Goal: Check status

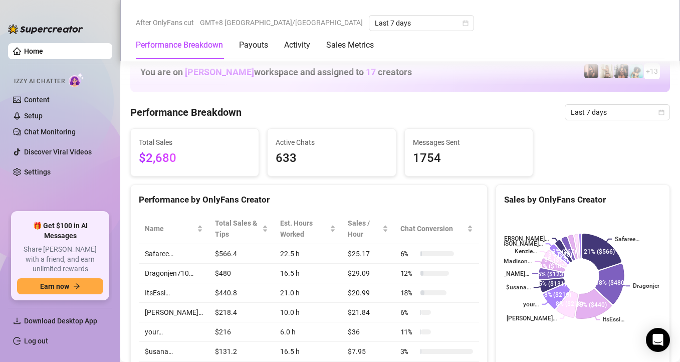
scroll to position [593, 0]
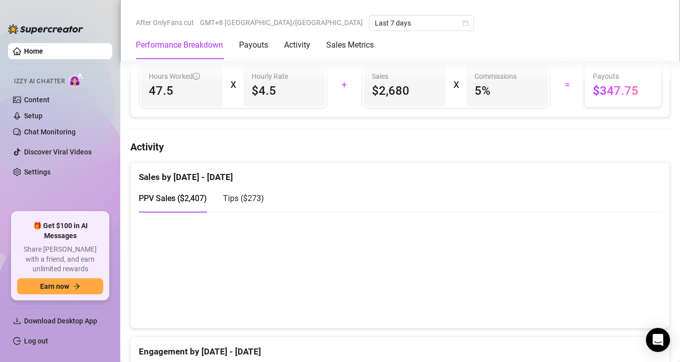
scroll to position [563, 0]
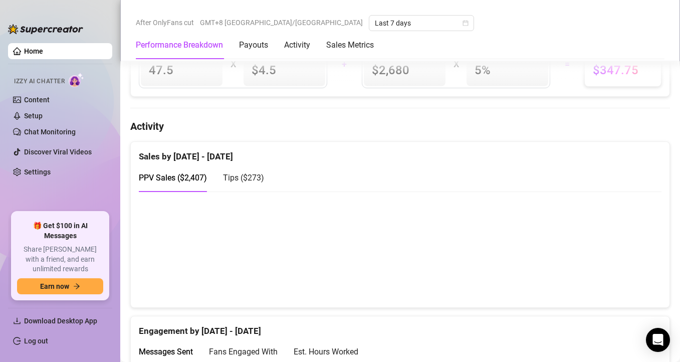
click at [621, 279] on canvas at bounding box center [396, 249] width 515 height 100
click at [483, 170] on div "PPV Sales ( $2,407 ) Tips ( $273 )" at bounding box center [400, 177] width 522 height 29
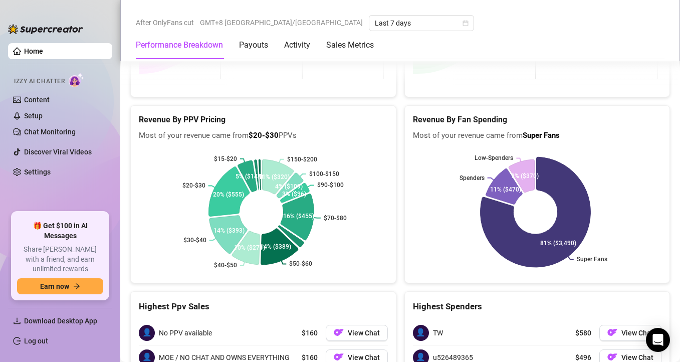
scroll to position [2141, 0]
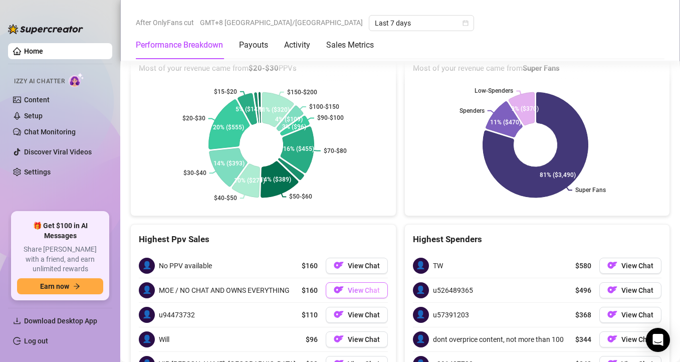
click at [354, 286] on span "View Chat" at bounding box center [364, 290] width 32 height 8
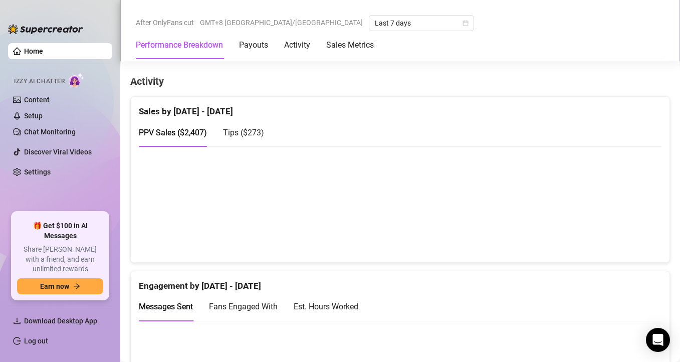
scroll to position [479, 0]
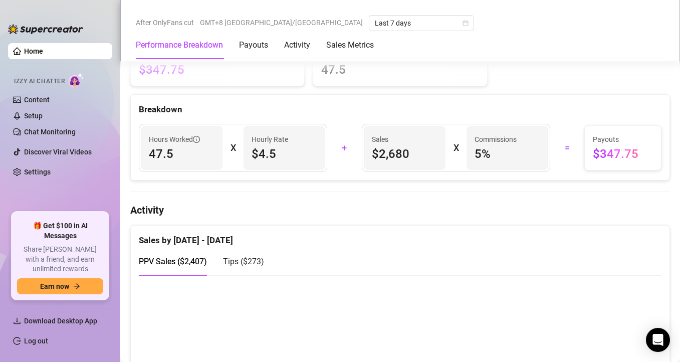
click at [496, 234] on div "Sales by [DATE] - [DATE]" at bounding box center [400, 236] width 522 height 22
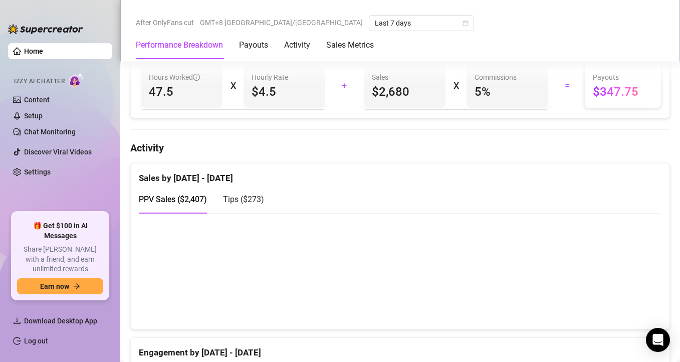
scroll to position [540, 0]
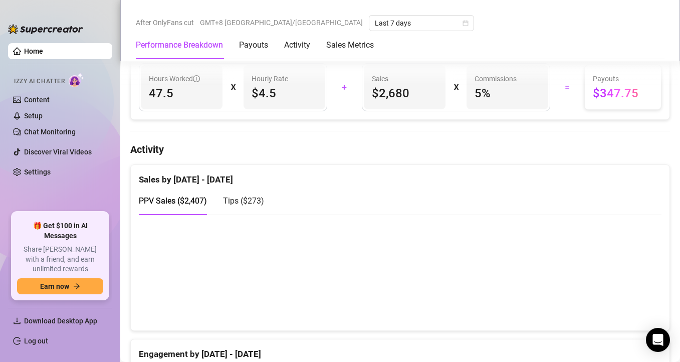
click at [625, 302] on canvas at bounding box center [396, 272] width 515 height 100
click at [524, 177] on div "Sales by [DATE] - [DATE]" at bounding box center [400, 176] width 522 height 22
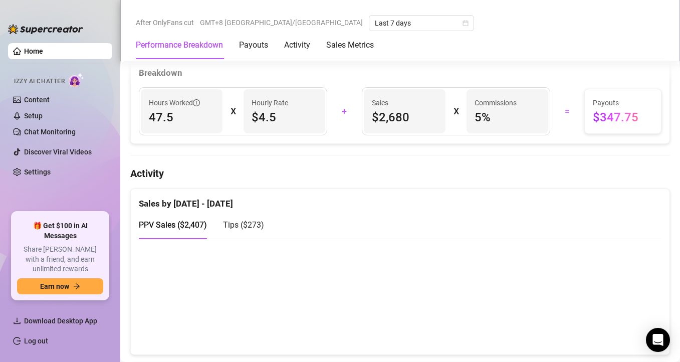
scroll to position [518, 0]
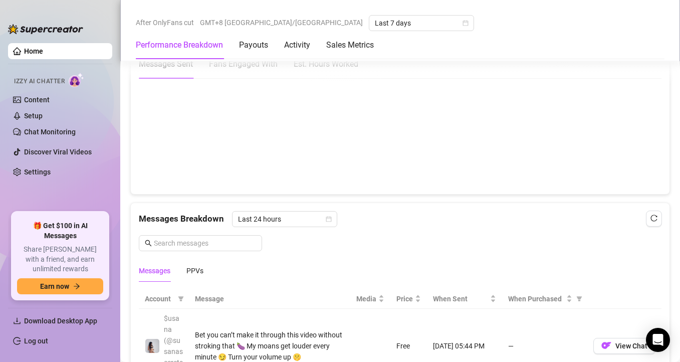
scroll to position [636, 0]
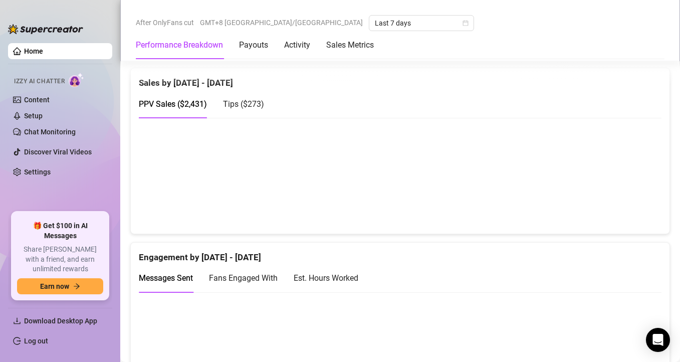
click at [626, 204] on canvas at bounding box center [396, 175] width 515 height 100
click at [625, 207] on canvas at bounding box center [396, 175] width 515 height 100
click at [557, 194] on canvas at bounding box center [396, 175] width 515 height 100
click at [556, 192] on canvas at bounding box center [396, 175] width 515 height 100
click at [264, 103] on div "PPV Sales ( $2,431 ) Tips ( $273 )" at bounding box center [400, 104] width 522 height 29
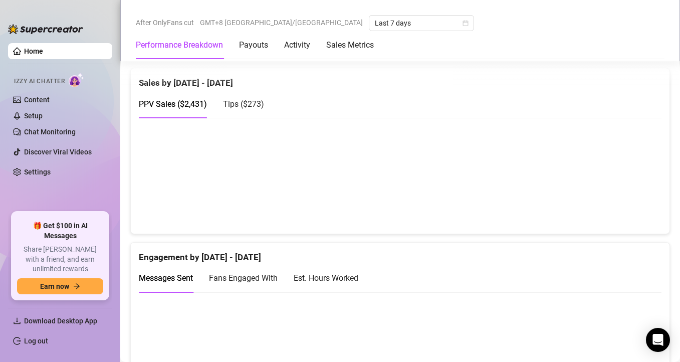
click at [240, 102] on span "Tips ( $273 )" at bounding box center [243, 104] width 41 height 10
click at [198, 106] on span "PPV Sales ( $2,431 )" at bounding box center [173, 104] width 68 height 10
click at [449, 251] on div "Engagement by [DATE] - [DATE]" at bounding box center [400, 253] width 522 height 22
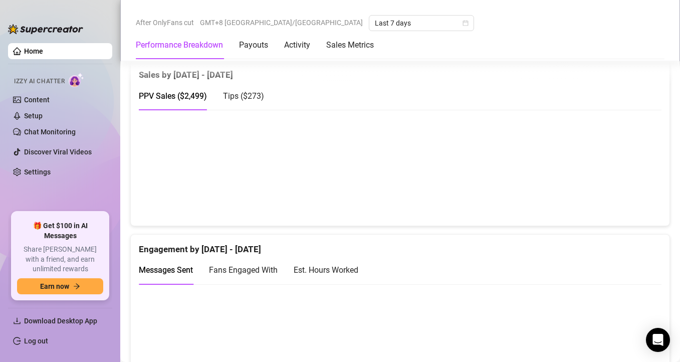
scroll to position [662, 0]
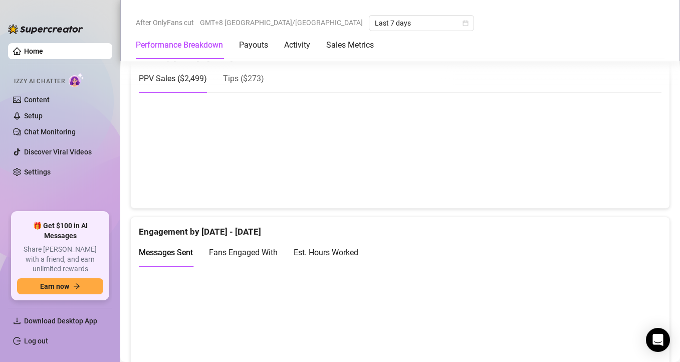
click at [622, 171] on canvas at bounding box center [396, 150] width 515 height 100
click at [625, 179] on canvas at bounding box center [396, 150] width 515 height 100
click at [618, 178] on canvas at bounding box center [396, 150] width 515 height 100
